Goal: Share content

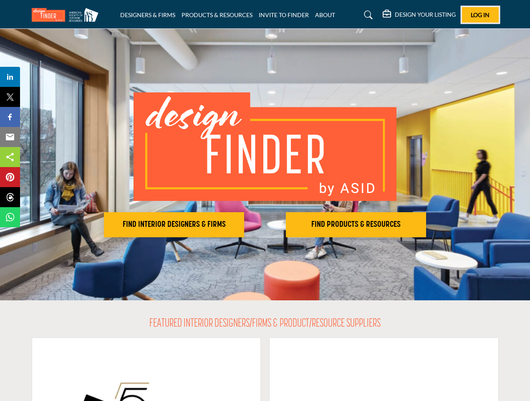
click at [480, 15] on span "Log In" at bounding box center [480, 14] width 19 height 7
click at [174, 224] on h2 "FIND INTERIOR DESIGNERS & FIRMS" at bounding box center [173, 224] width 135 height 10
click at [356, 224] on h2 "FIND PRODUCTS & RESOURCES" at bounding box center [355, 224] width 135 height 10
click at [10, 77] on span "Share" at bounding box center [14, 77] width 24 height 10
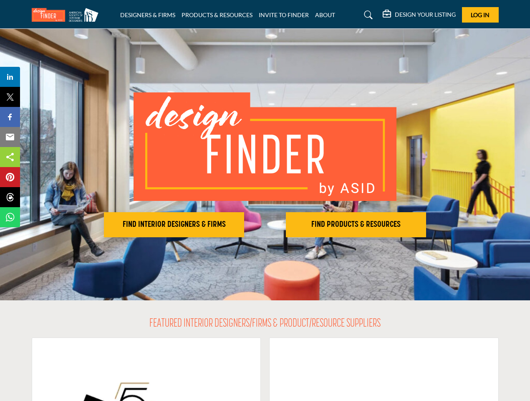
click at [10, 97] on span "Tweet" at bounding box center [14, 97] width 24 height 10
click at [10, 117] on span "Share" at bounding box center [14, 117] width 24 height 10
click at [10, 137] on span "Email" at bounding box center [13, 137] width 23 height 10
click at [10, 157] on span "Share" at bounding box center [14, 157] width 24 height 10
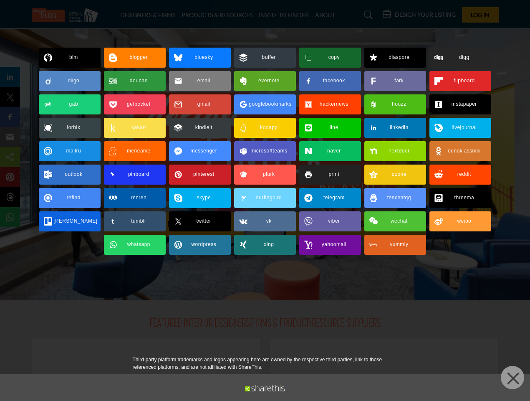
click at [10, 177] on div at bounding box center [265, 200] width 530 height 401
